Goal: Task Accomplishment & Management: Complete application form

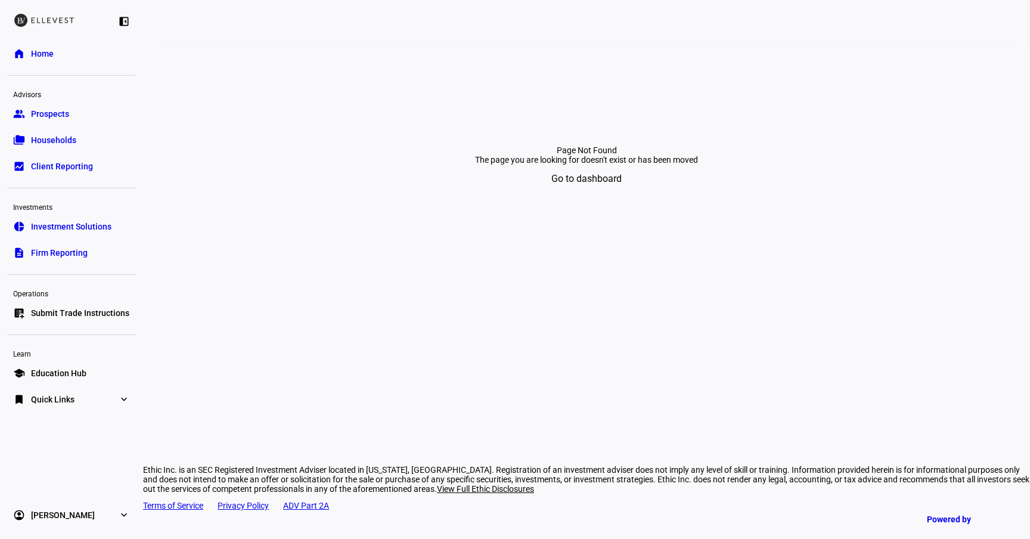
click at [62, 312] on span "Submit Trade Instructions" at bounding box center [80, 313] width 98 height 12
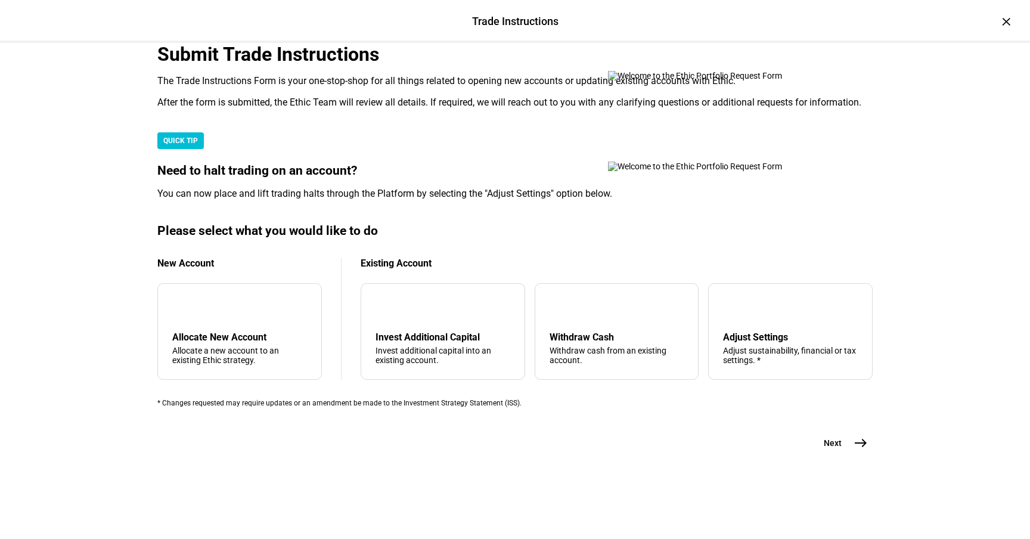
scroll to position [292, 0]
click at [586, 331] on div "Withdraw Cash" at bounding box center [617, 336] width 135 height 11
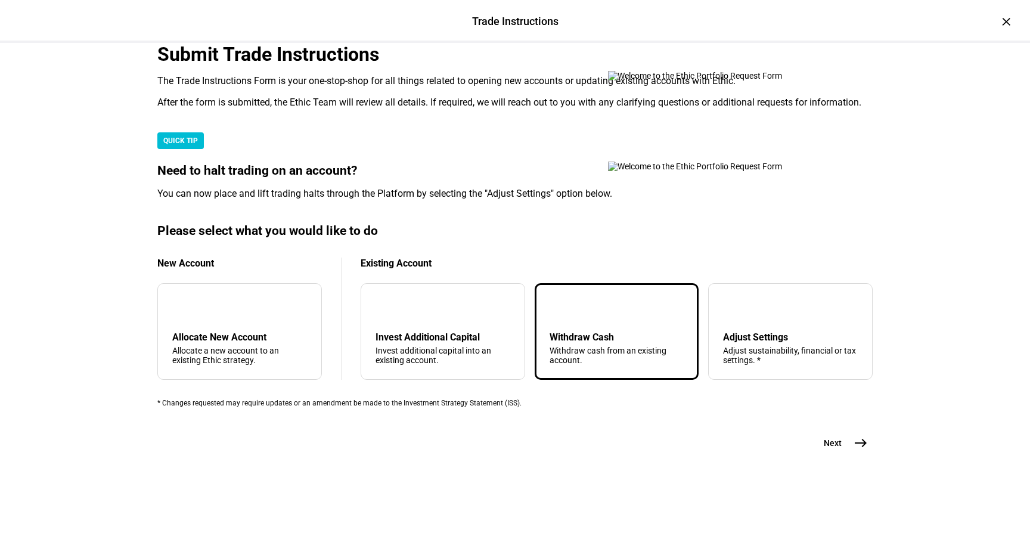
click at [843, 455] on button "Next east" at bounding box center [841, 443] width 63 height 24
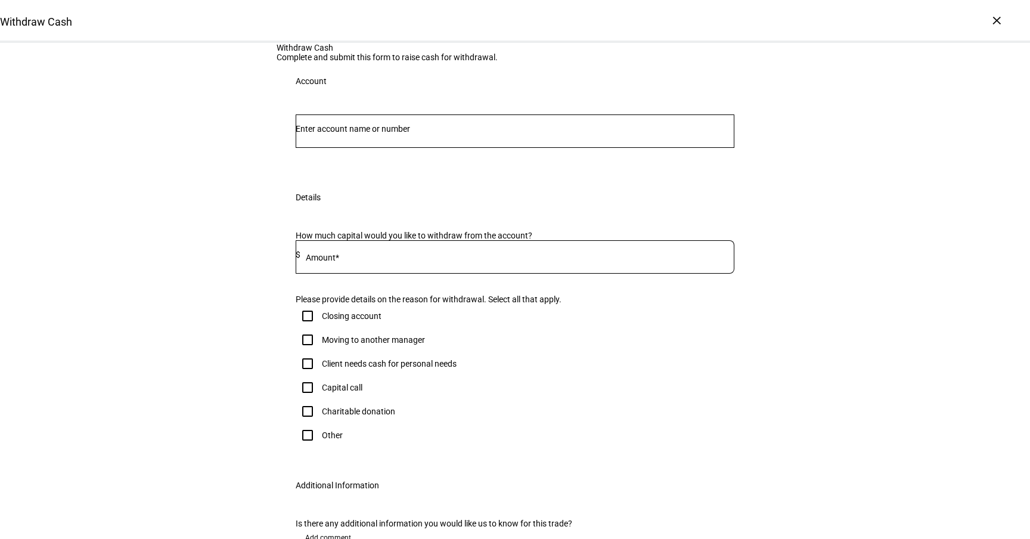
click at [391, 148] on div at bounding box center [515, 130] width 439 height 33
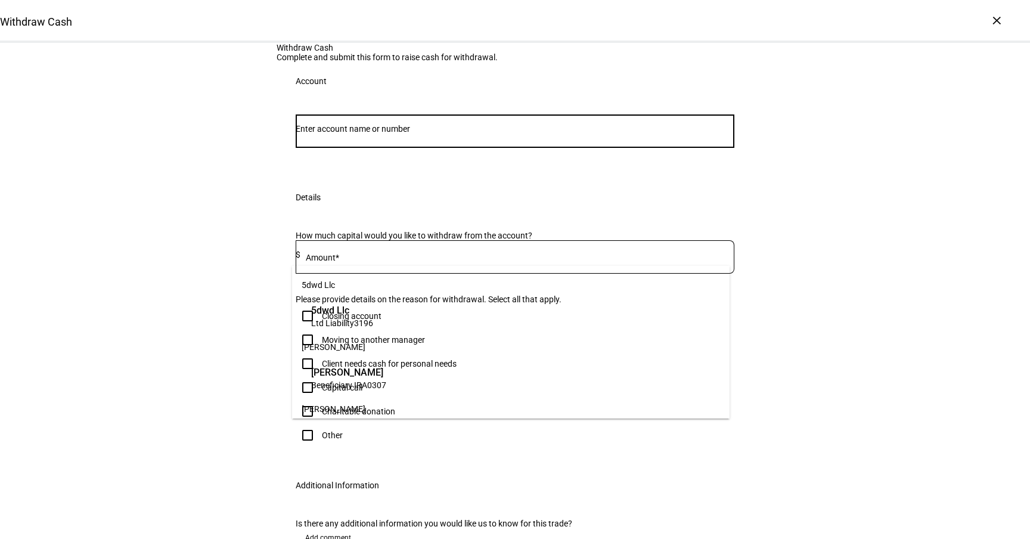
click at [388, 134] on input "Number" at bounding box center [515, 129] width 439 height 10
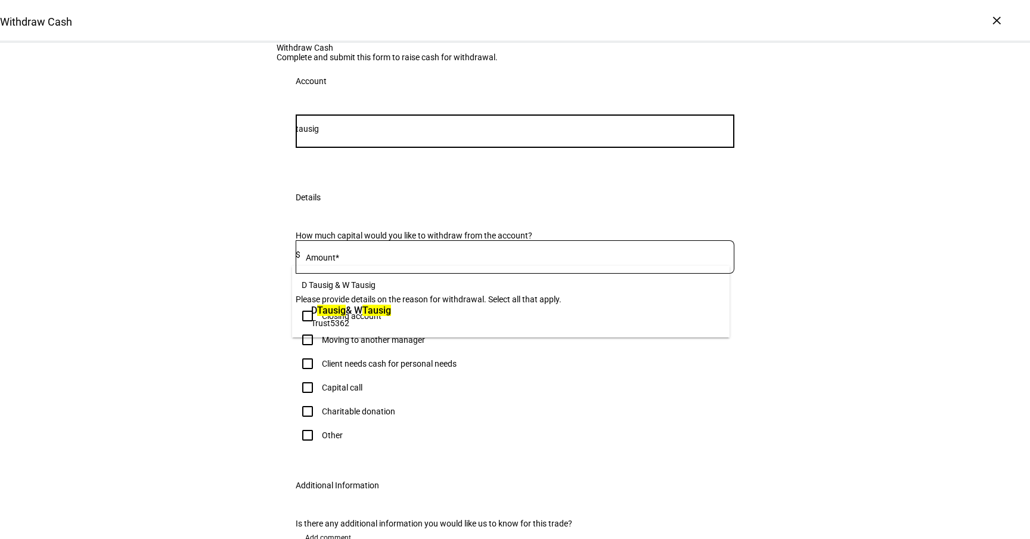
type input "tausig"
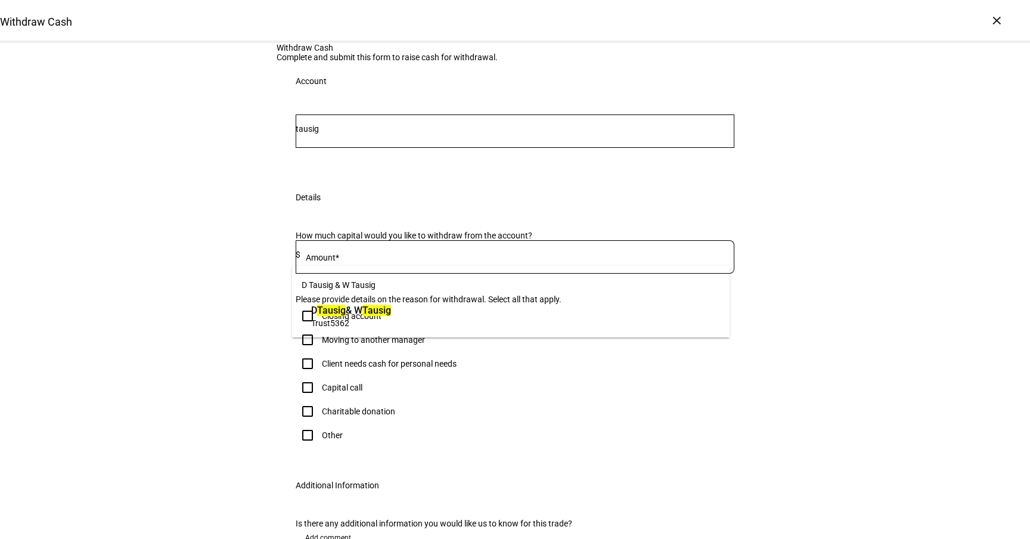
click at [390, 326] on span "Trust 5362" at bounding box center [351, 322] width 80 height 11
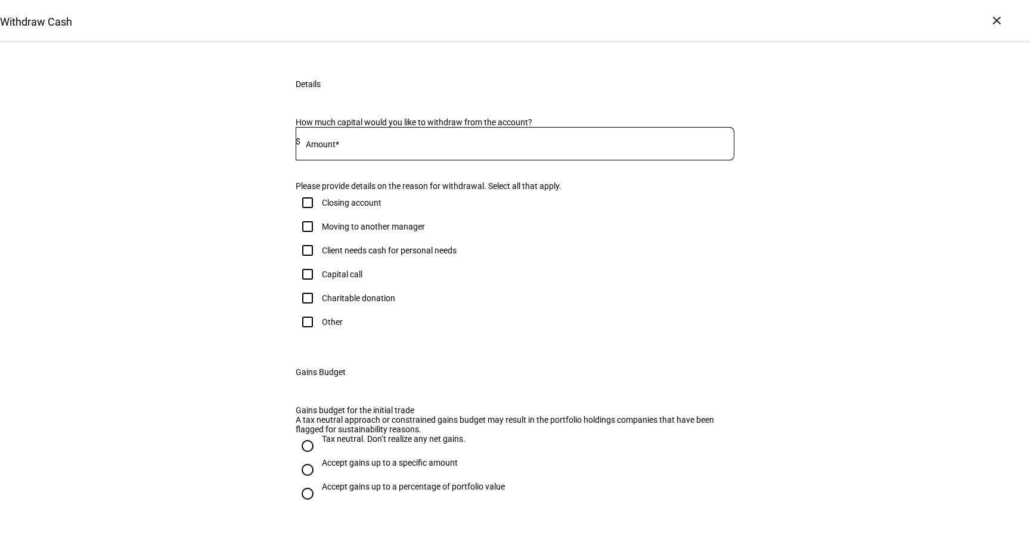
scroll to position [151, 0]
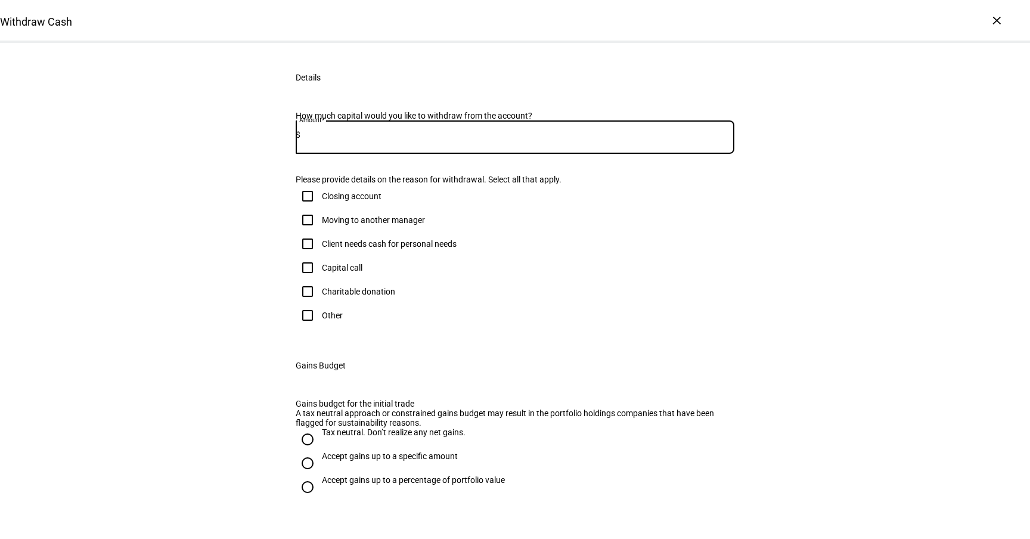
click at [416, 140] on input at bounding box center [517, 135] width 434 height 10
type input "85,000"
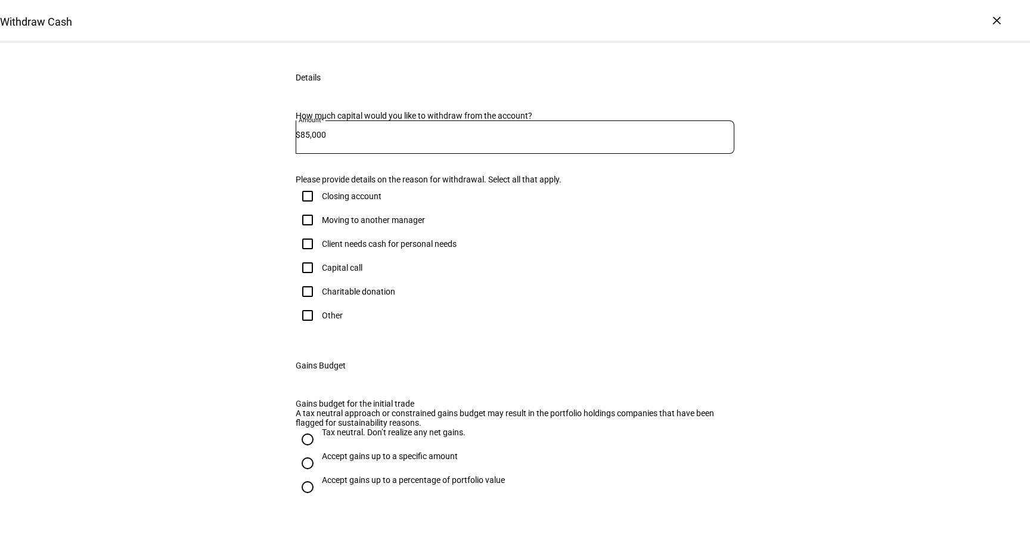
click at [374, 249] on div "Client needs cash for personal needs" at bounding box center [389, 244] width 135 height 10
click at [320, 256] on input "Client needs cash for personal needs" at bounding box center [308, 244] width 24 height 24
checkbox input "true"
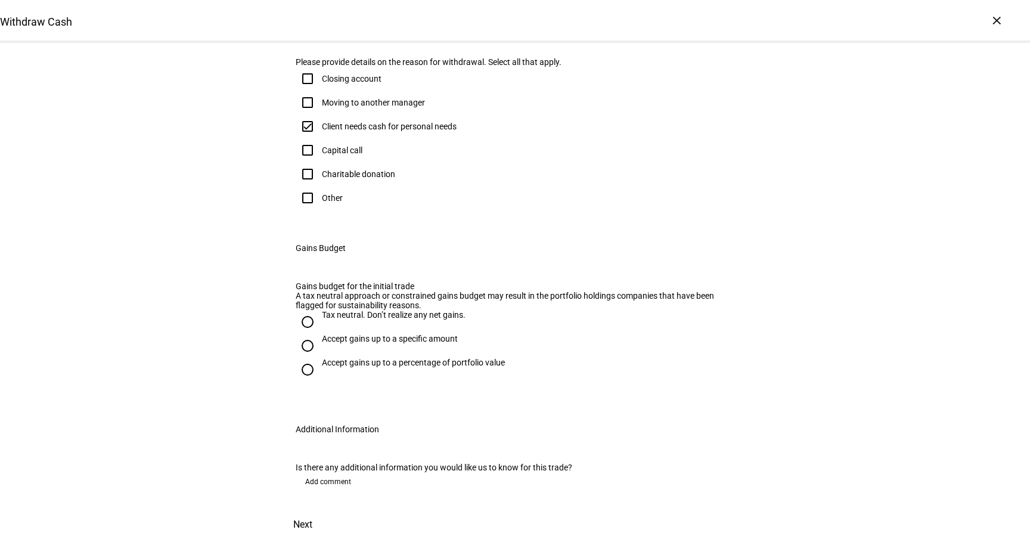
click at [383, 320] on div "Tax neutral. Don’t realize any net gains." at bounding box center [394, 315] width 144 height 10
click at [320, 334] on input "Tax neutral. Don’t realize any net gains." at bounding box center [308, 322] width 24 height 24
radio input "true"
click at [339, 472] on span "Add comment" at bounding box center [328, 481] width 46 height 19
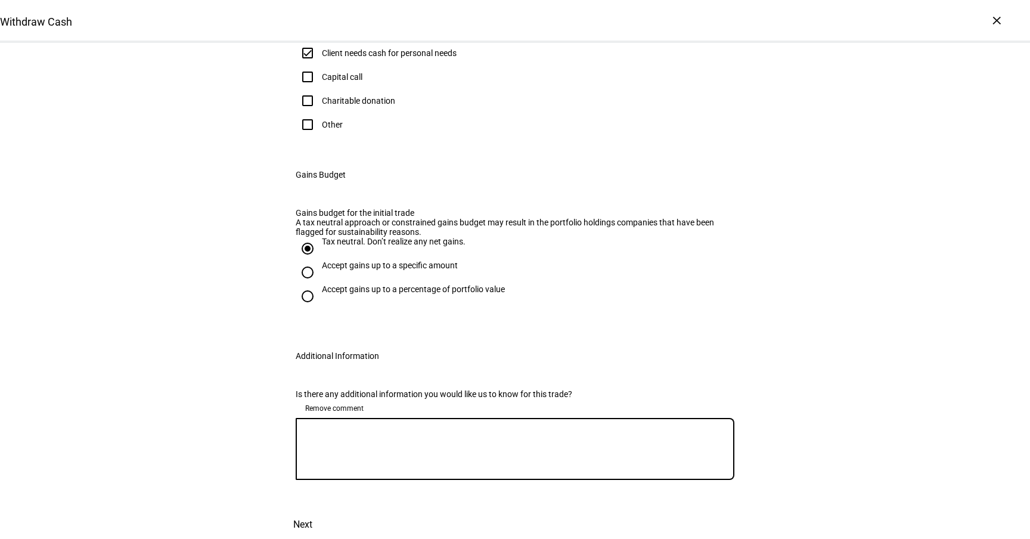
click at [391, 470] on textarea at bounding box center [515, 448] width 439 height 43
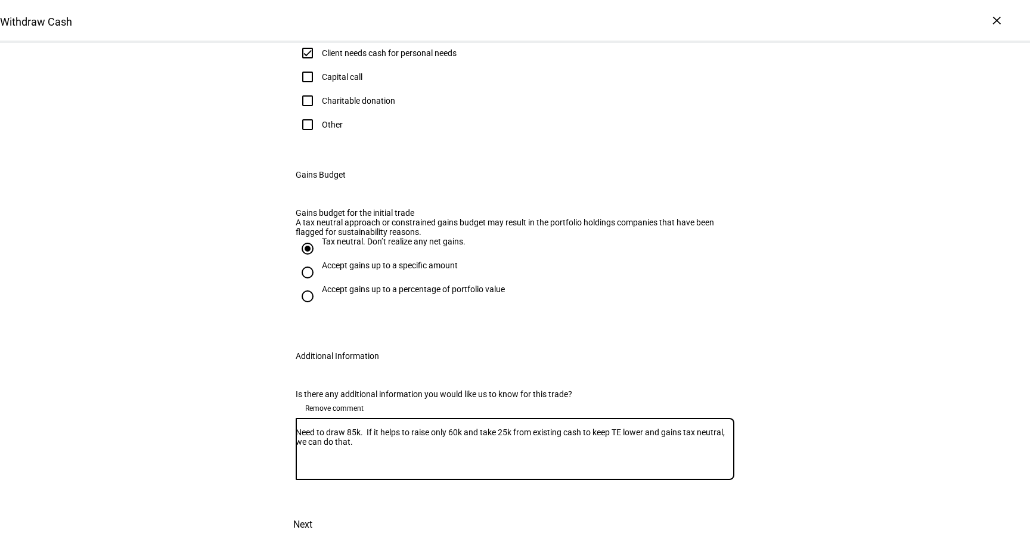
scroll to position [613, 0]
type textarea "Need to draw 85k. If it helps to raise only 60k and take 25k from existing cash…"
click at [312, 510] on span "Next" at bounding box center [302, 524] width 19 height 29
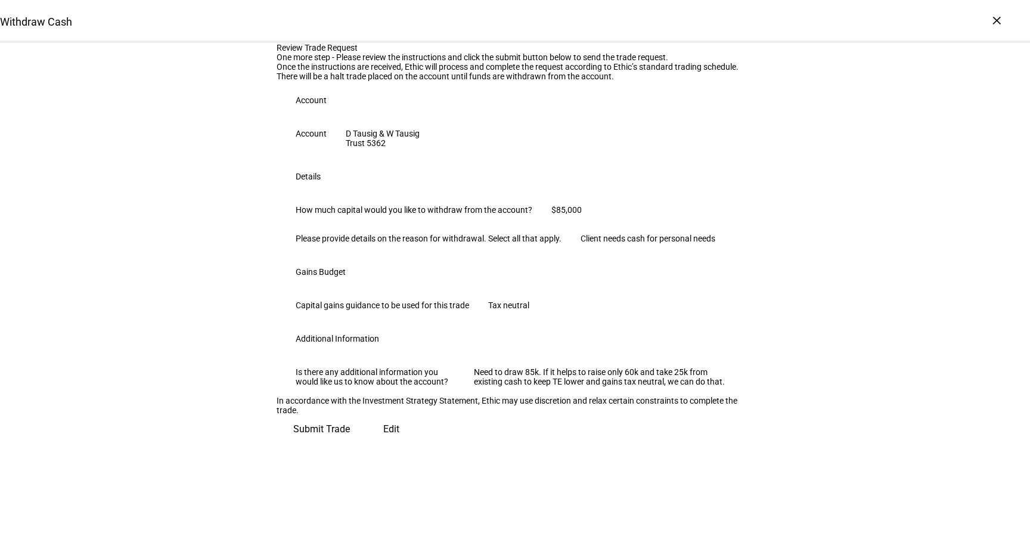
scroll to position [239, 0]
click at [350, 444] on span "Submit Trade" at bounding box center [321, 429] width 57 height 29
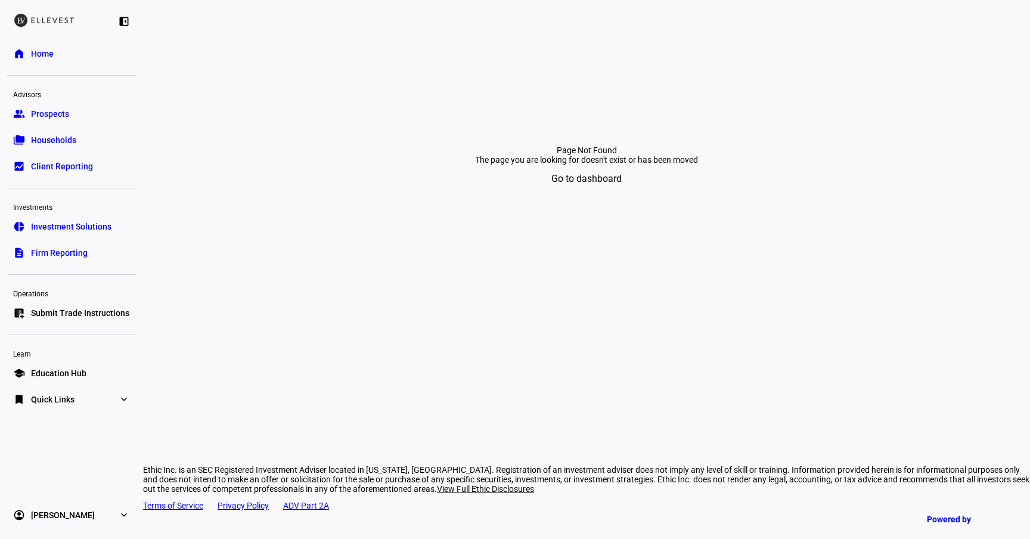
click at [73, 258] on span "Firm Reporting" at bounding box center [59, 253] width 57 height 12
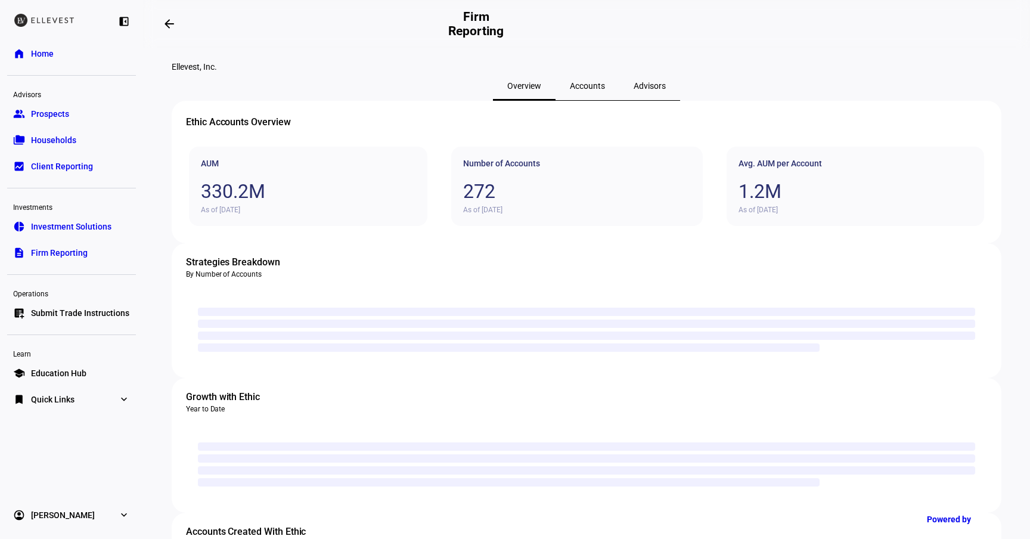
click at [575, 90] on span "Accounts" at bounding box center [587, 86] width 35 height 8
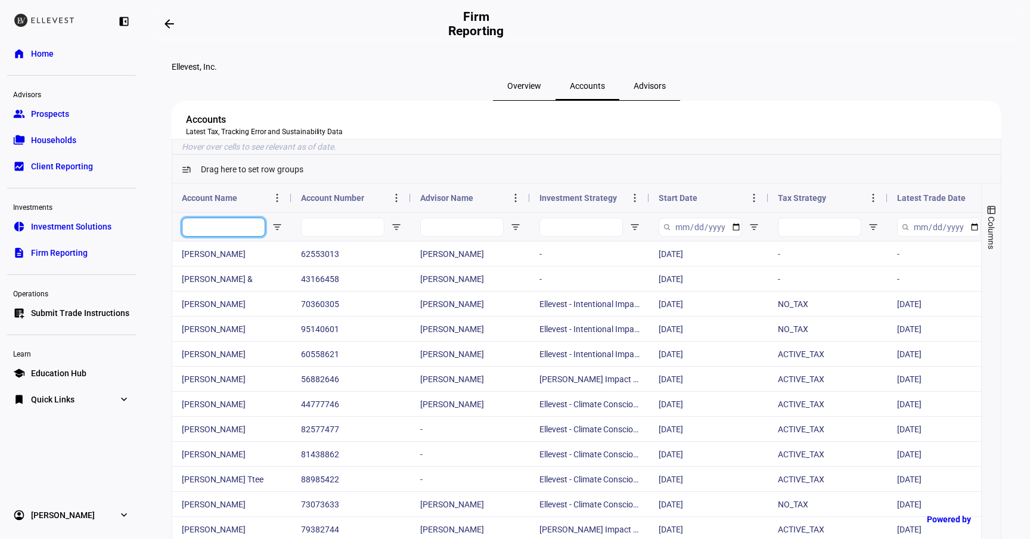
click at [232, 237] on input "Account Name Filter Input" at bounding box center [223, 227] width 83 height 19
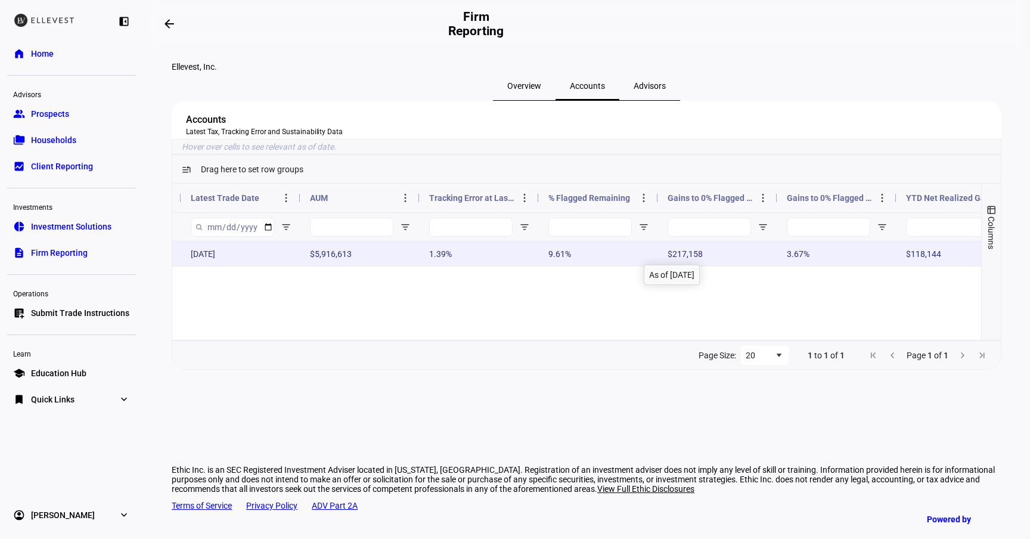
scroll to position [0, 829]
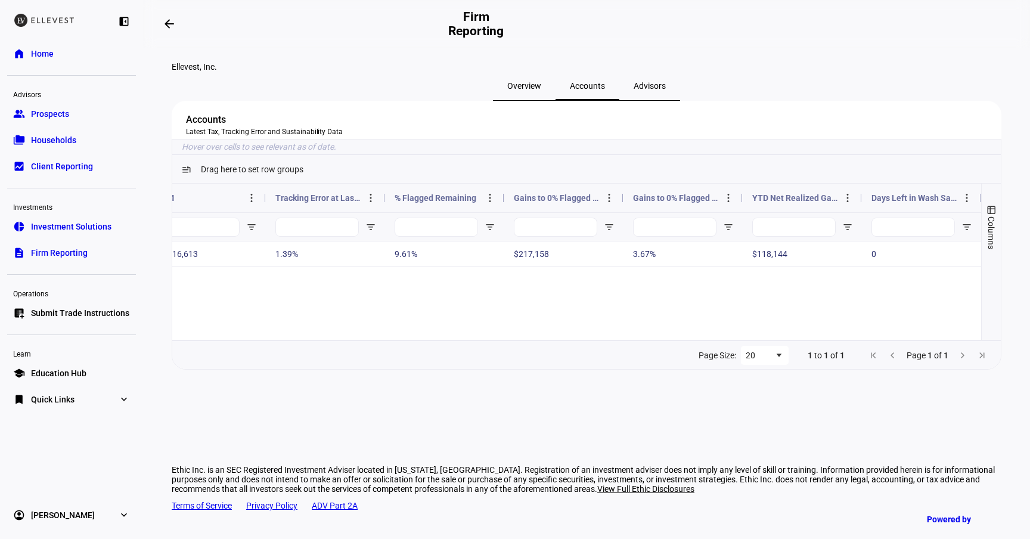
type input "taus"
